Goal: Check status: Check status

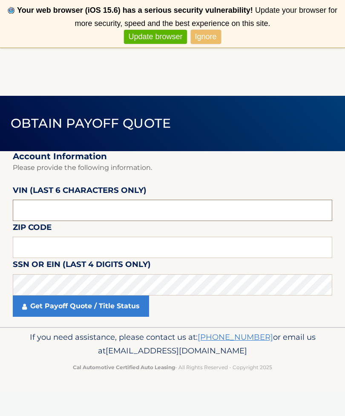
click at [60, 200] on input "text" at bounding box center [173, 210] width 320 height 21
type input "033286"
click at [30, 245] on input "text" at bounding box center [173, 247] width 320 height 21
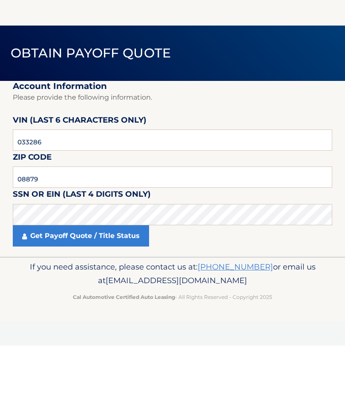
click at [39, 296] on link "Get Payoff Quote / Title Status" at bounding box center [81, 306] width 136 height 21
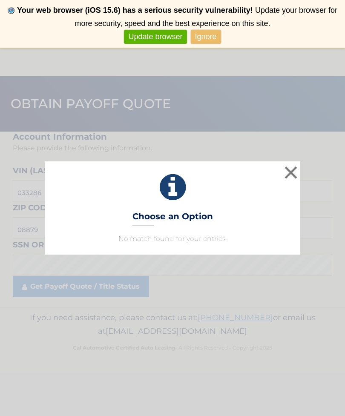
click at [290, 181] on button "×" at bounding box center [291, 172] width 17 height 17
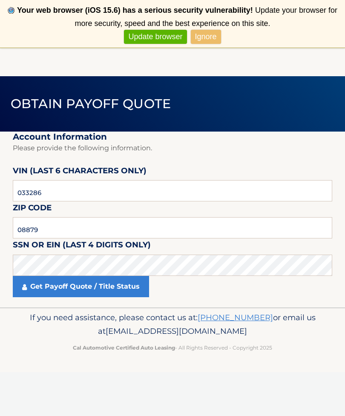
click at [59, 284] on link "Get Payoff Quote / Title Status" at bounding box center [81, 286] width 136 height 21
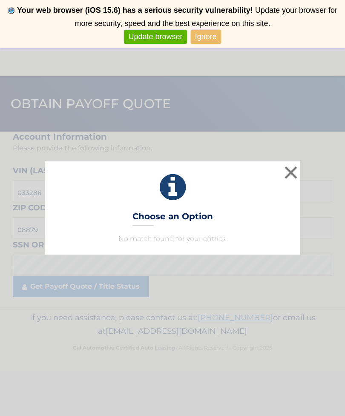
click at [286, 181] on button "×" at bounding box center [291, 172] width 17 height 17
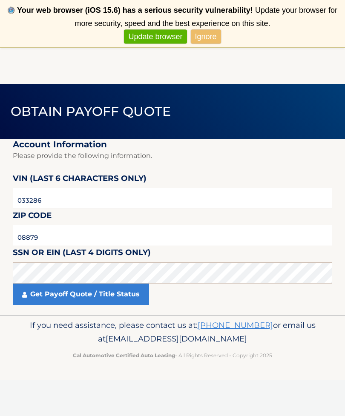
scroll to position [12, 0]
click at [119, 298] on link "Get Payoff Quote / Title Status" at bounding box center [81, 294] width 136 height 21
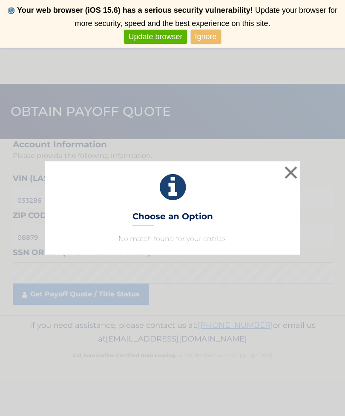
click at [287, 181] on button "×" at bounding box center [291, 172] width 17 height 17
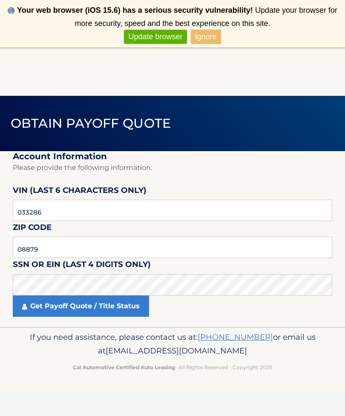
scroll to position [1, 0]
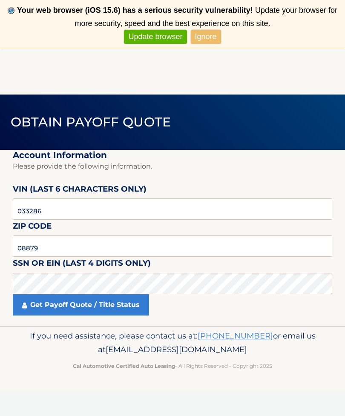
click at [111, 300] on link "Get Payoff Quote / Title Status" at bounding box center [81, 304] width 136 height 21
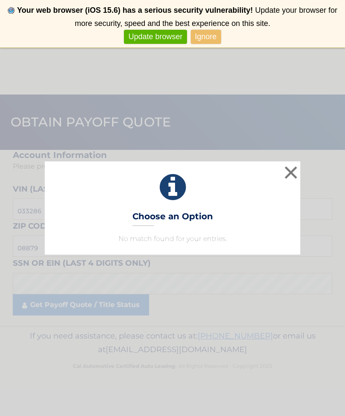
click at [292, 181] on button "×" at bounding box center [291, 172] width 17 height 17
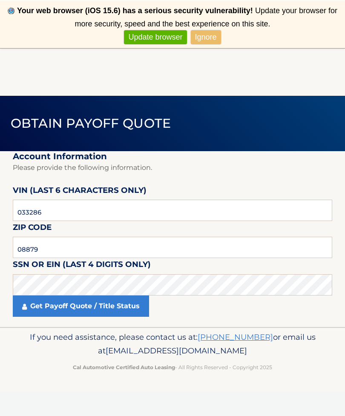
scroll to position [0, 0]
click at [63, 241] on input "08879" at bounding box center [173, 247] width 320 height 21
type input "0"
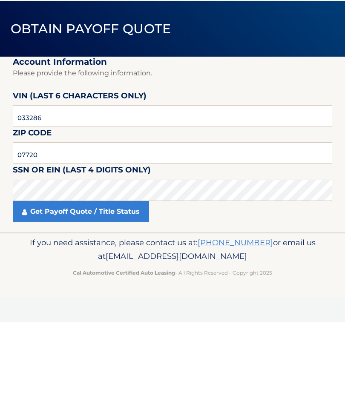
click at [117, 296] on link "Get Payoff Quote / Title Status" at bounding box center [81, 306] width 136 height 21
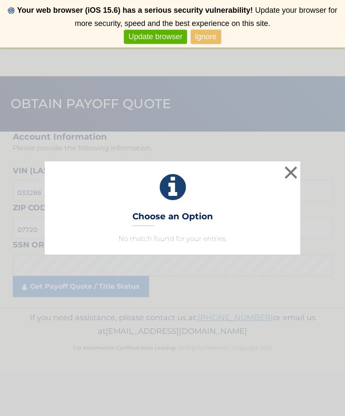
click at [288, 181] on button "×" at bounding box center [291, 172] width 17 height 17
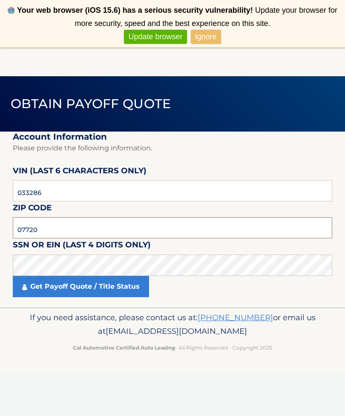
click at [115, 227] on input "07720" at bounding box center [173, 227] width 320 height 21
type input "07726"
click at [118, 287] on link "Get Payoff Quote / Title Status" at bounding box center [81, 286] width 136 height 21
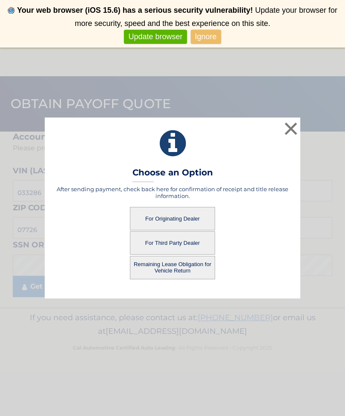
click at [185, 231] on button "For Originating Dealer" at bounding box center [172, 218] width 85 height 23
click at [174, 228] on button "For Originating Dealer" at bounding box center [172, 218] width 85 height 23
